Goal: Task Accomplishment & Management: Use online tool/utility

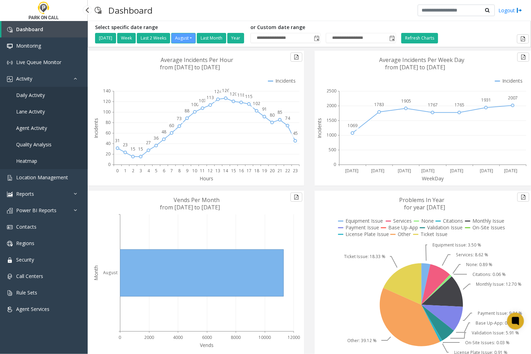
click at [37, 128] on span "Agent Activity" at bounding box center [31, 128] width 31 height 7
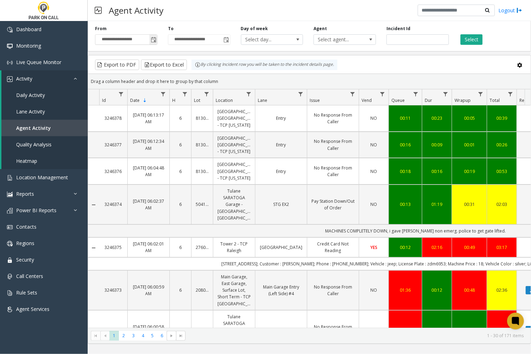
click at [153, 41] on span "Toggle popup" at bounding box center [154, 40] width 6 height 6
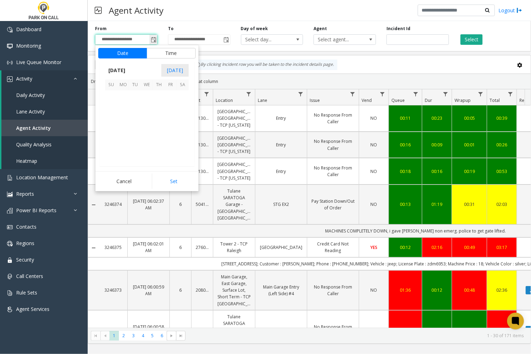
scroll to position [125664, 0]
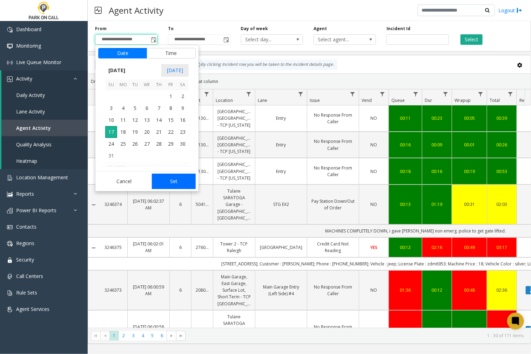
click at [166, 184] on button "Set" at bounding box center [174, 181] width 44 height 15
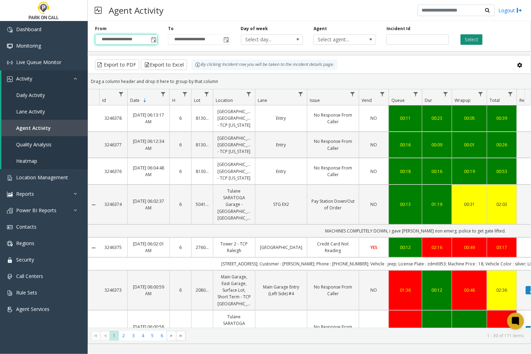
click at [468, 41] on button "Select" at bounding box center [471, 39] width 22 height 11
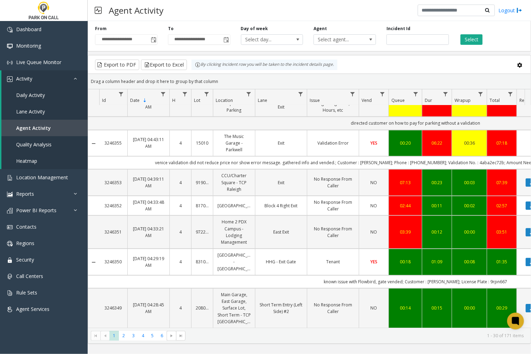
scroll to position [884, 0]
click at [125, 337] on span "2" at bounding box center [123, 335] width 9 height 9
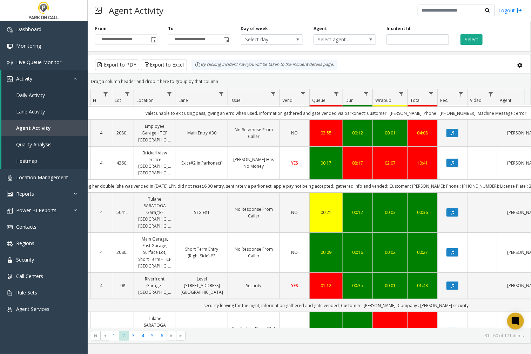
scroll to position [0, 116]
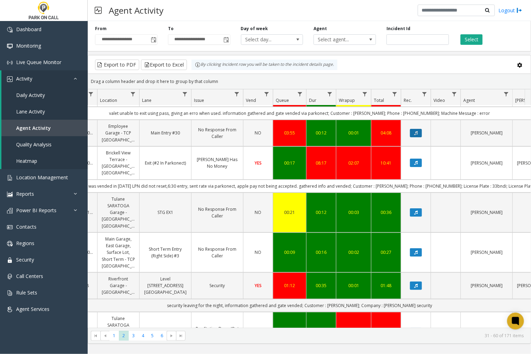
click at [418, 129] on button "Data table" at bounding box center [416, 133] width 12 height 8
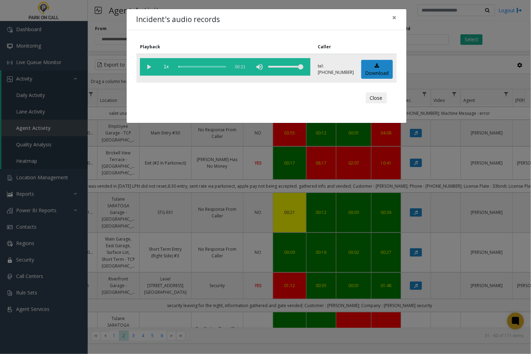
click at [148, 67] on vg-play-pause at bounding box center [149, 67] width 18 height 18
click at [393, 18] on span "×" at bounding box center [394, 18] width 4 height 10
